Goal: Check status: Check status

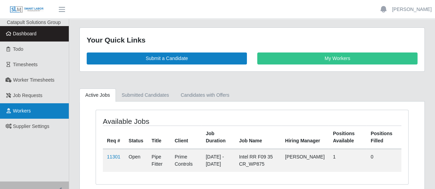
click at [29, 110] on span "Workers" at bounding box center [22, 110] width 18 height 5
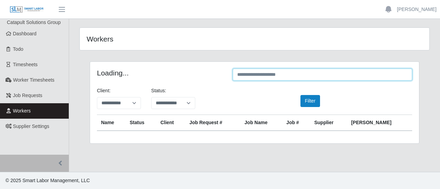
click at [277, 78] on input "text" at bounding box center [322, 75] width 179 height 12
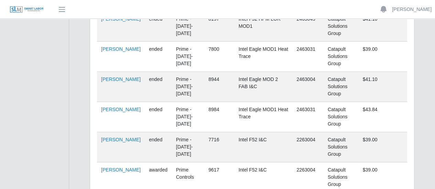
scroll to position [309, 0]
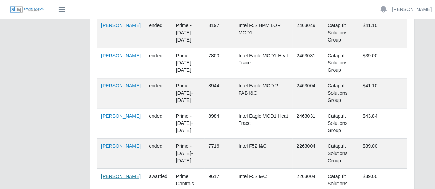
type input "*******"
click at [106, 174] on link "[PERSON_NAME]" at bounding box center [121, 176] width 40 height 5
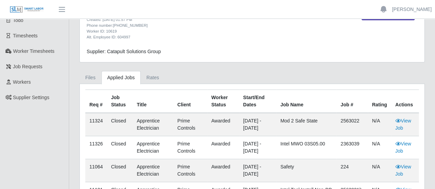
scroll to position [69, 0]
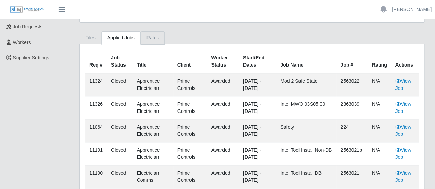
click at [148, 39] on link "Rates" at bounding box center [152, 37] width 24 height 13
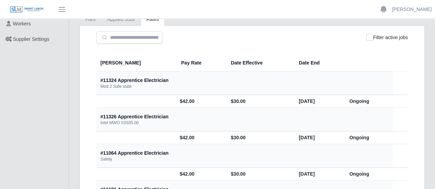
scroll to position [0, 0]
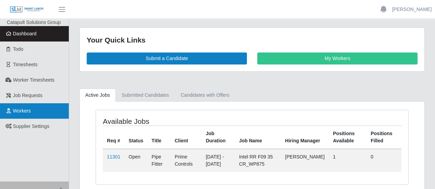
click at [30, 106] on link "Workers" at bounding box center [34, 110] width 69 height 15
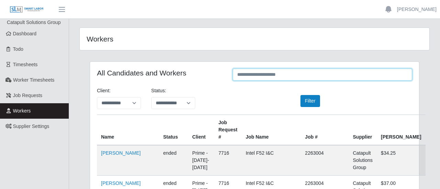
click at [284, 74] on input "text" at bounding box center [322, 75] width 179 height 12
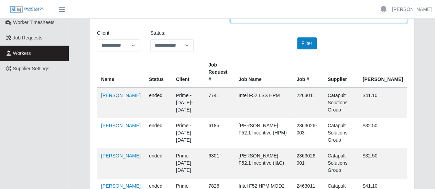
scroll to position [69, 0]
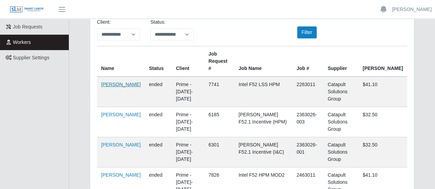
type input "*********"
click at [115, 82] on link "[PERSON_NAME]" at bounding box center [121, 84] width 40 height 5
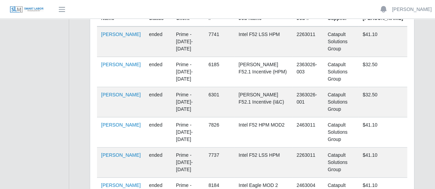
scroll to position [0, 0]
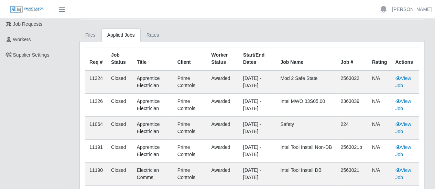
scroll to position [69, 0]
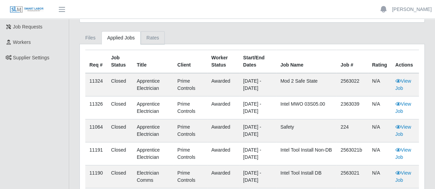
click at [144, 37] on link "Rates" at bounding box center [152, 37] width 24 height 13
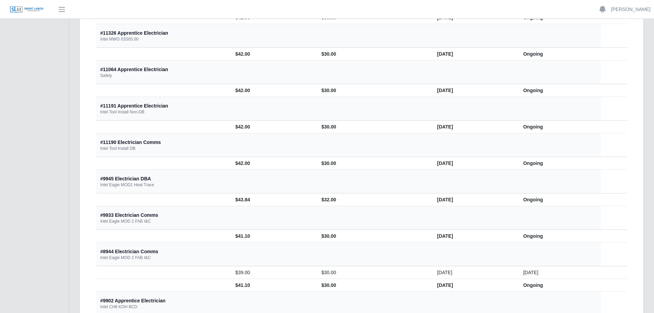
scroll to position [172, 0]
drag, startPoint x: 98, startPoint y: 104, endPoint x: 431, endPoint y: 128, distance: 333.7
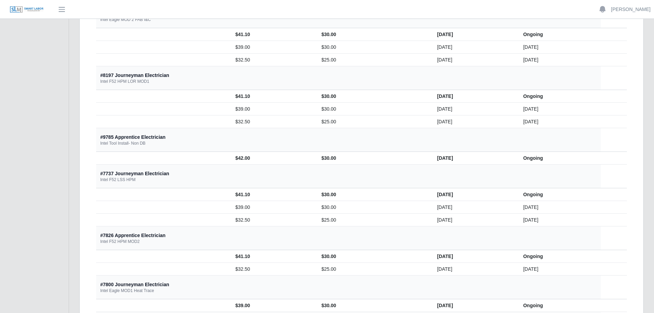
scroll to position [653, 0]
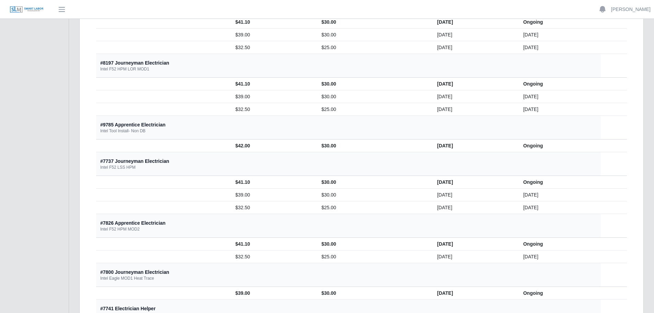
drag, startPoint x: 101, startPoint y: 124, endPoint x: 426, endPoint y: 146, distance: 325.7
click at [426, 146] on tbody "#11324 Apprentice Electrician Mod 2 Safe state $42.00 $30.00 09/22/2025 Ongoing…" at bounding box center [361, 54] width 531 height 1097
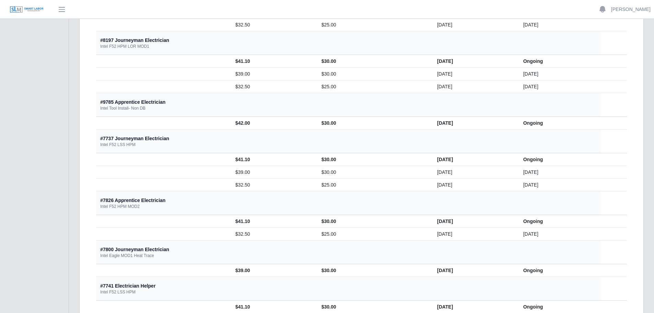
scroll to position [687, 0]
